Goal: Transaction & Acquisition: Subscribe to service/newsletter

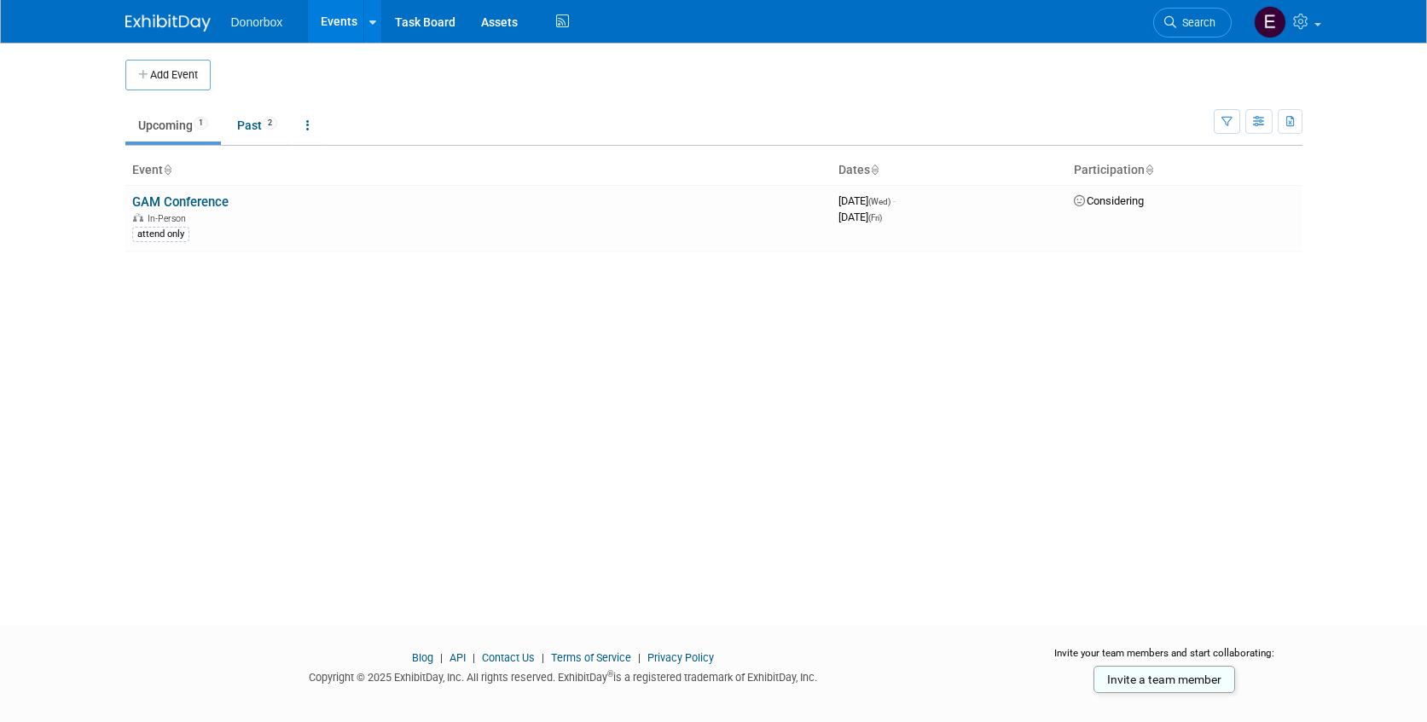
click at [172, 26] on img at bounding box center [167, 23] width 85 height 17
click at [1266, 16] on img at bounding box center [1270, 22] width 32 height 32
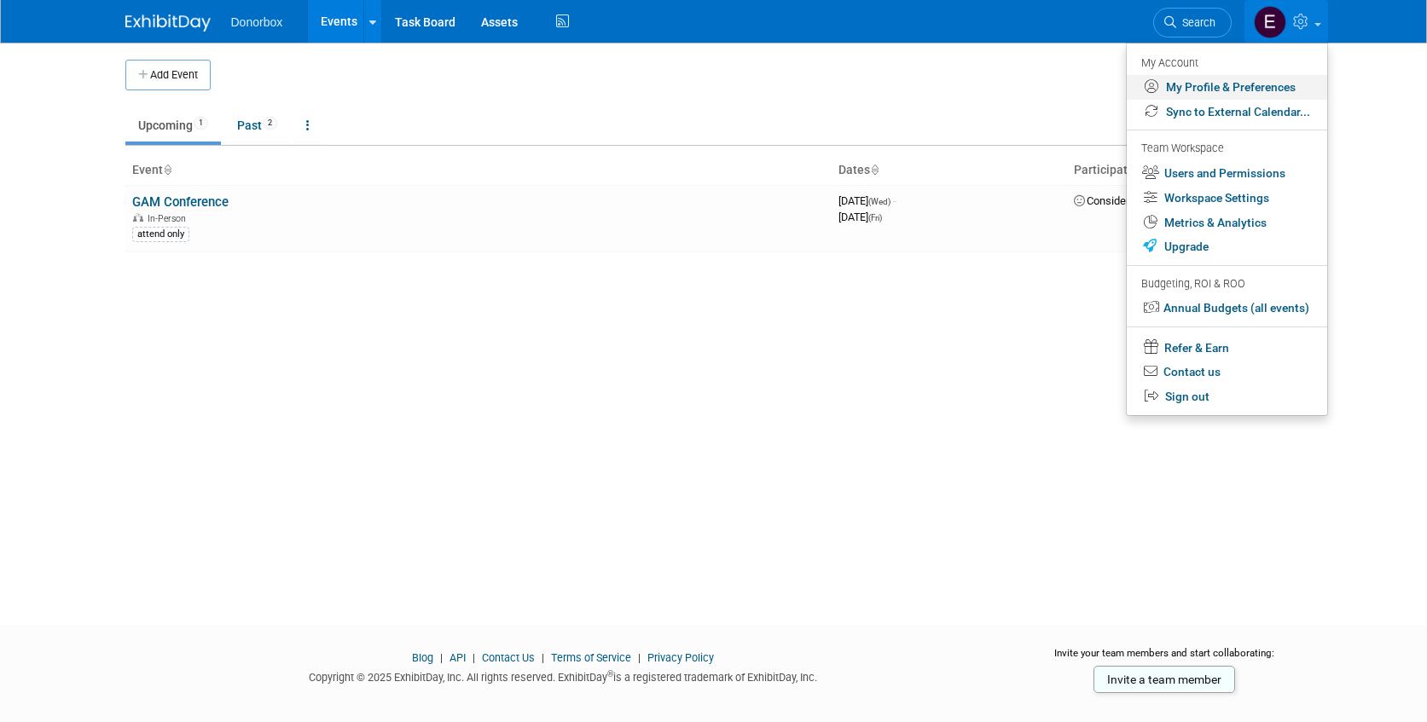
click at [1225, 89] on link "My Profile & Preferences" at bounding box center [1227, 87] width 200 height 25
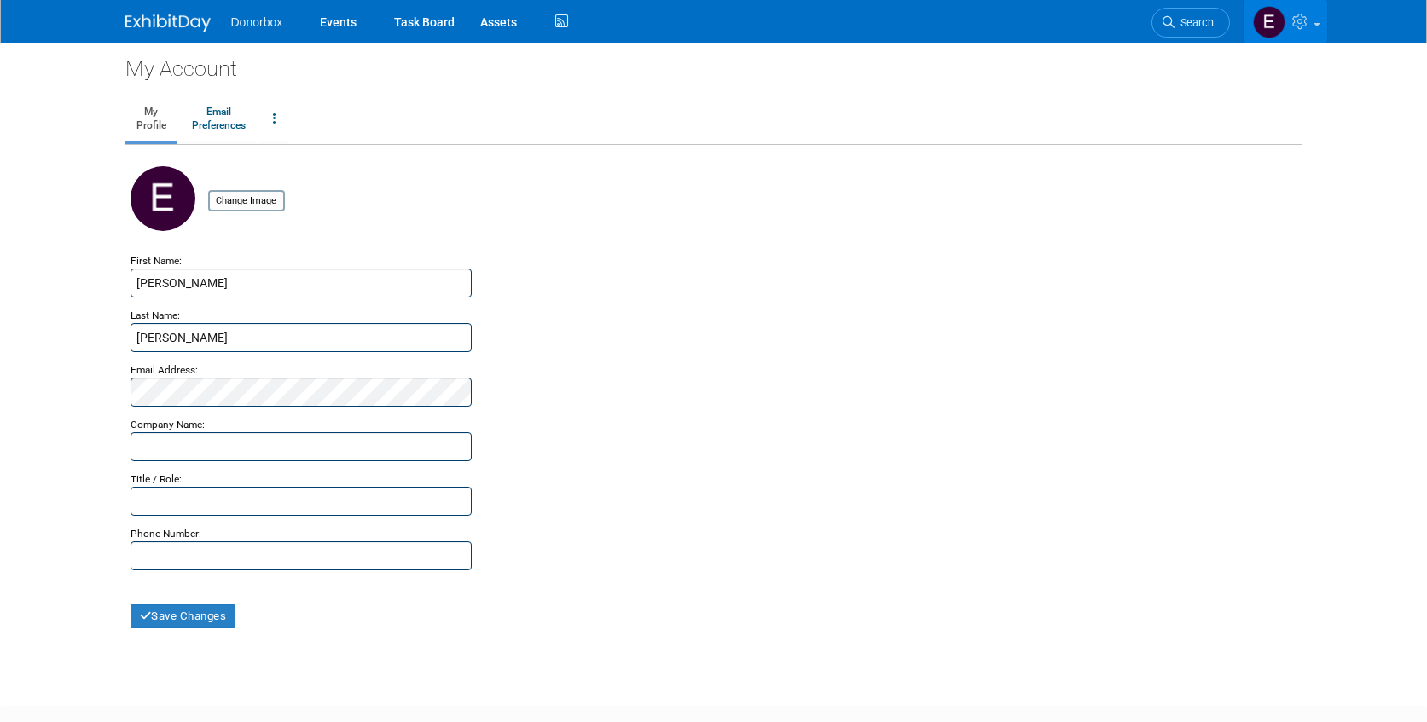
click at [1317, 23] on span at bounding box center [1317, 24] width 7 height 3
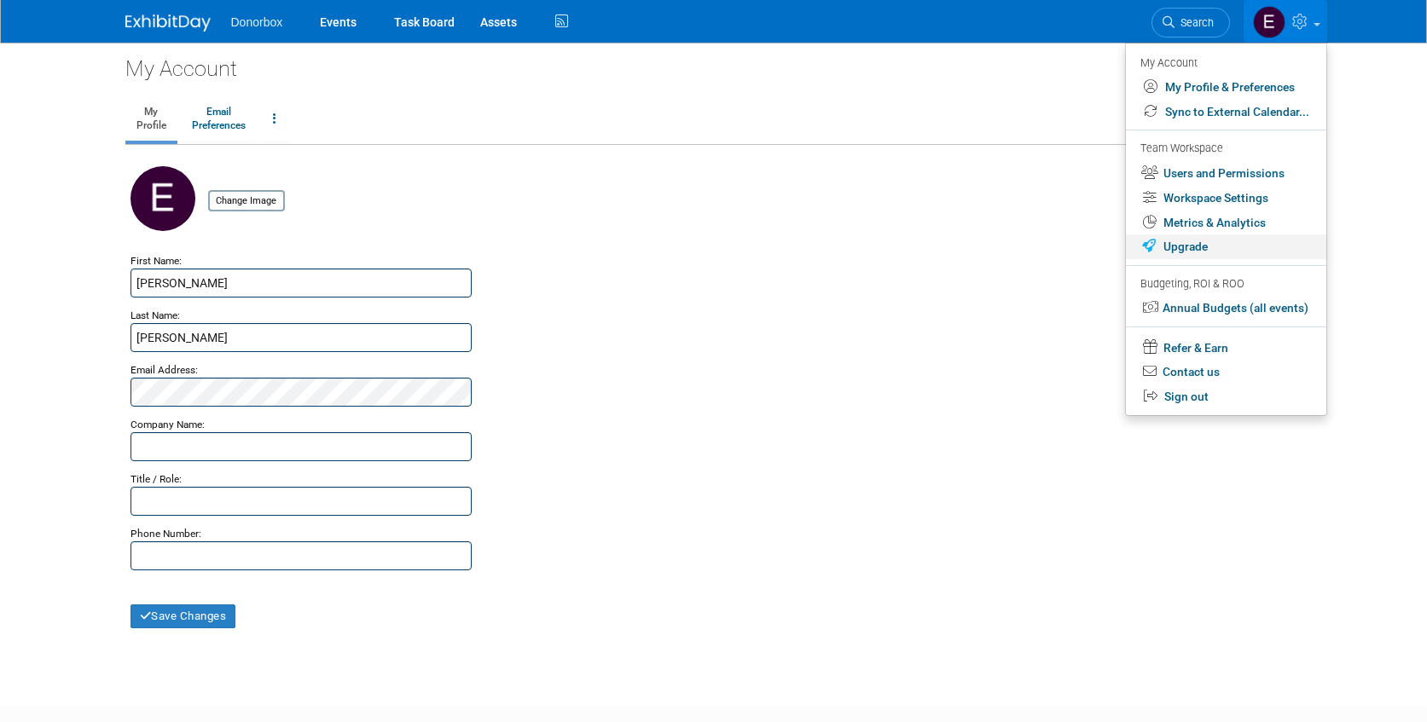
click at [1214, 243] on link "Upgrade" at bounding box center [1226, 247] width 200 height 25
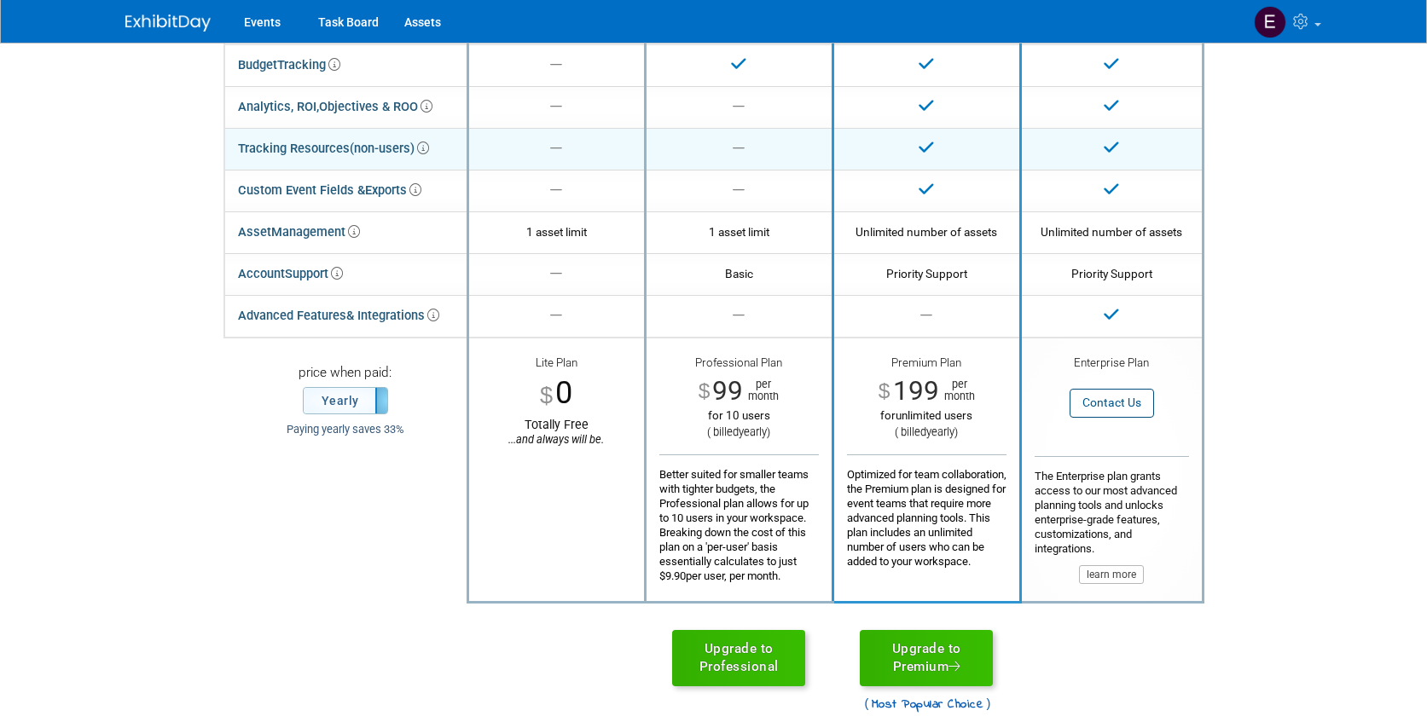
scroll to position [263, 0]
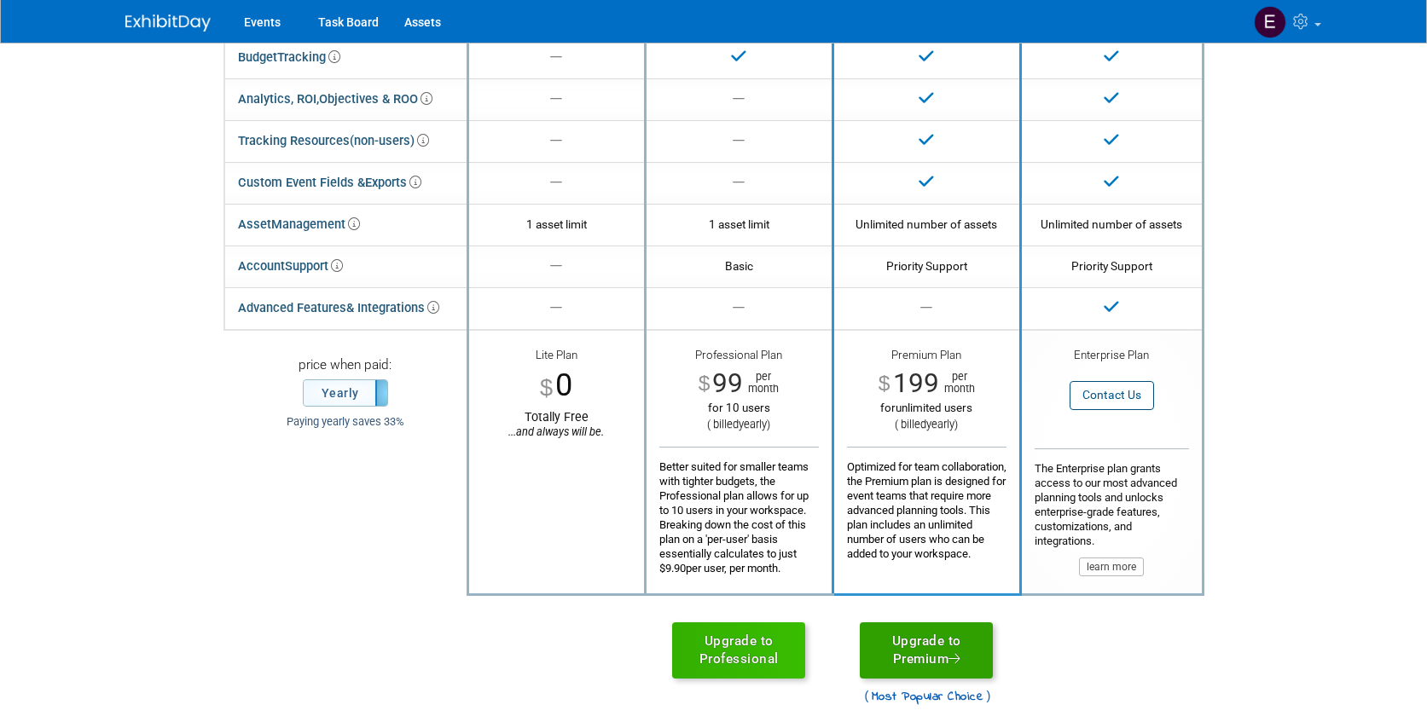
click at [916, 657] on link "Upgrade to Premium" at bounding box center [926, 651] width 133 height 56
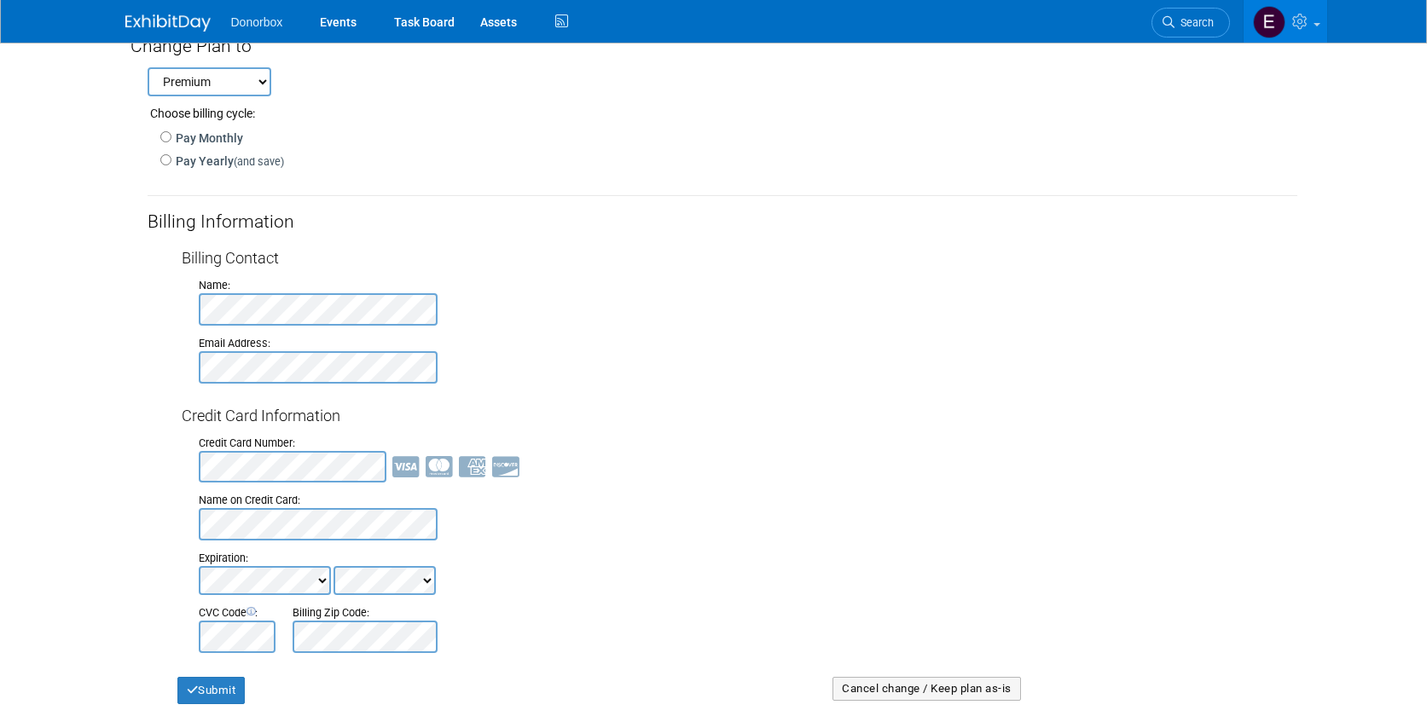
scroll to position [170, 0]
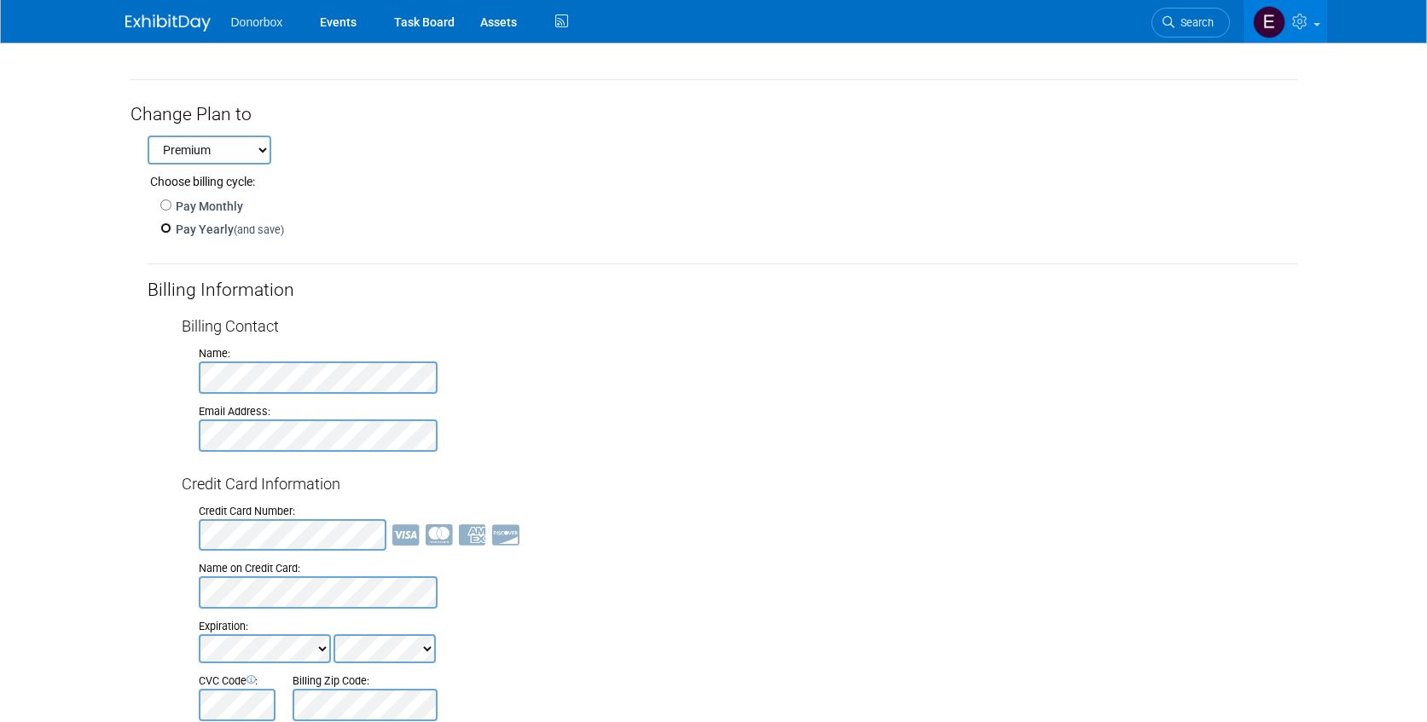
click at [166, 232] on input "Pay Yearly (and save)" at bounding box center [165, 228] width 11 height 11
radio input "true"
